Goal: Find specific page/section: Find specific page/section

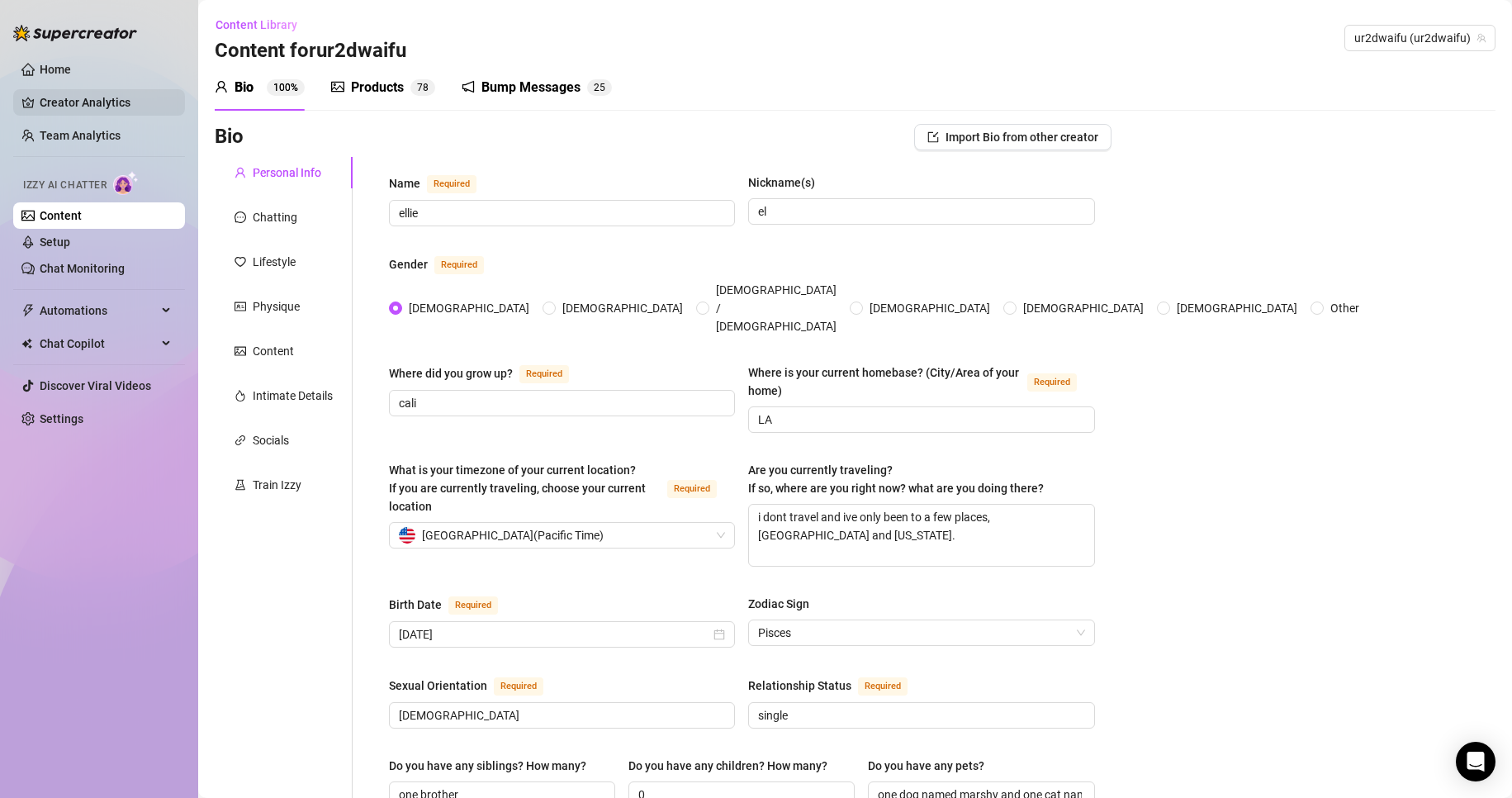
click at [100, 106] on link "Creator Analytics" at bounding box center [106, 102] width 132 height 26
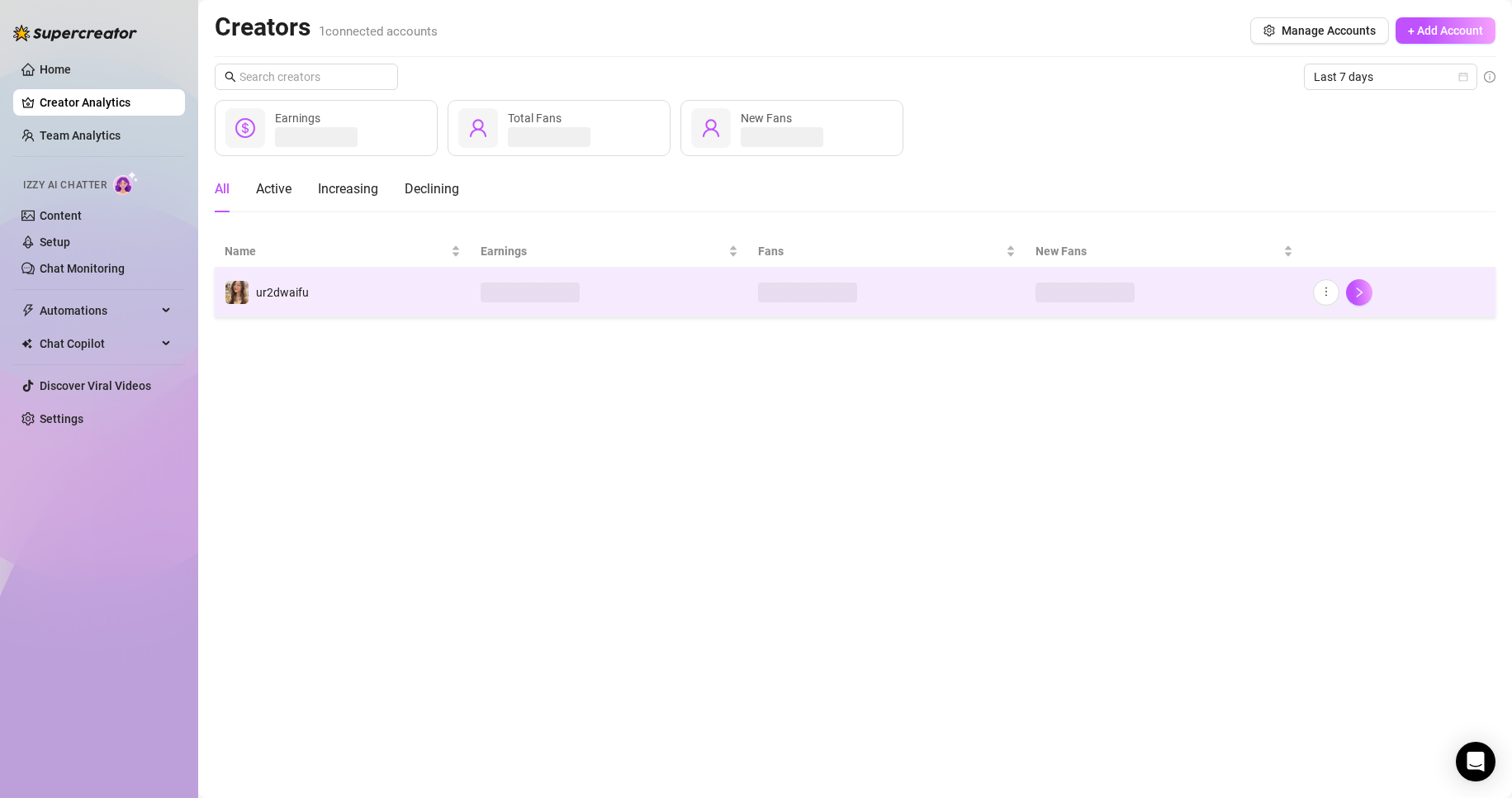
click at [473, 297] on td at bounding box center [609, 292] width 277 height 49
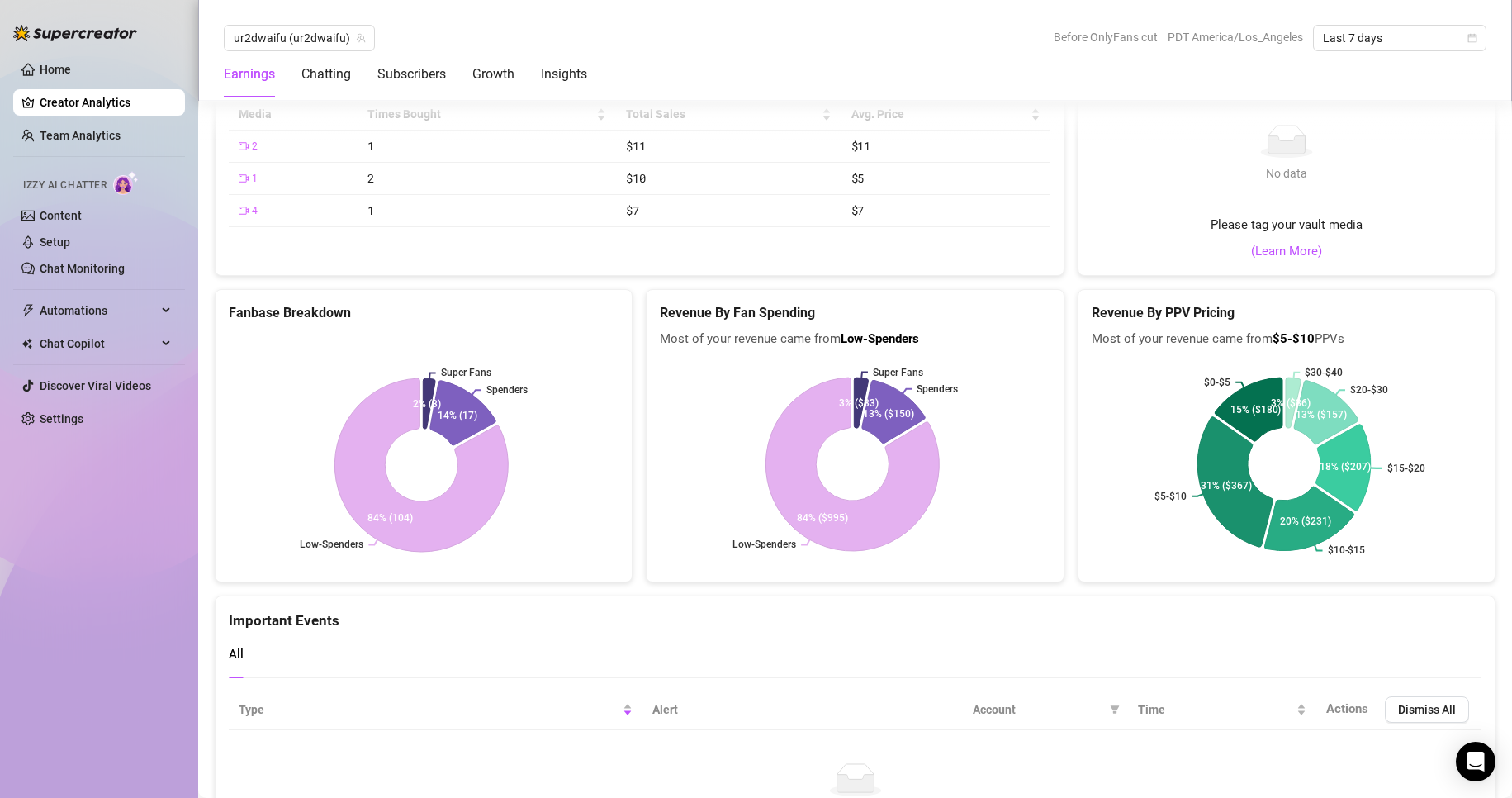
scroll to position [3296, 0]
